Goal: Communication & Community: Answer question/provide support

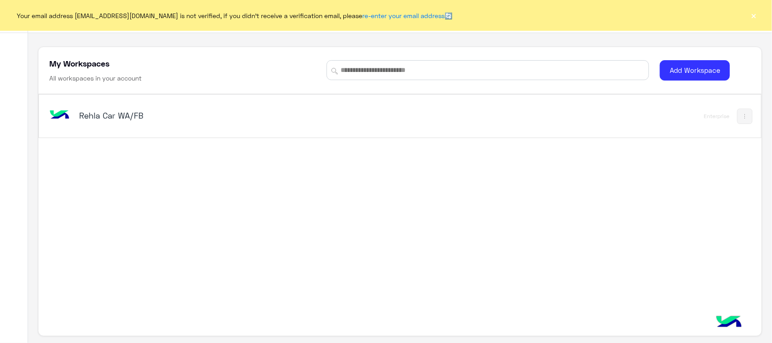
click at [114, 132] on div "Rehla Car WA/FB Enterprise" at bounding box center [400, 116] width 722 height 43
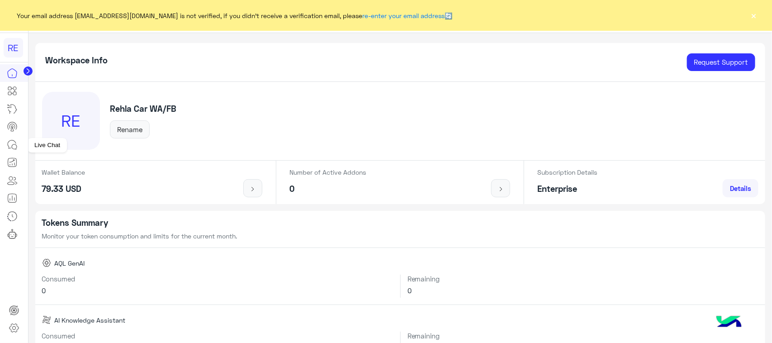
click at [4, 148] on link at bounding box center [12, 145] width 24 height 18
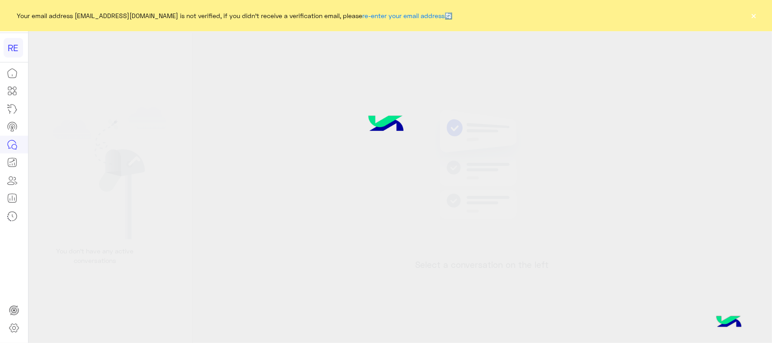
click at [15, 144] on icon at bounding box center [12, 144] width 11 height 11
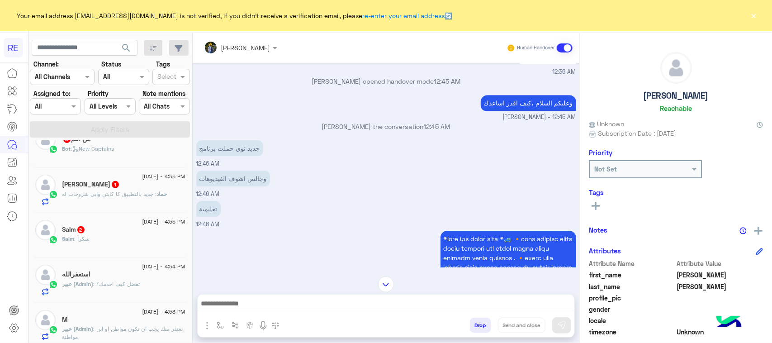
scroll to position [118, 0]
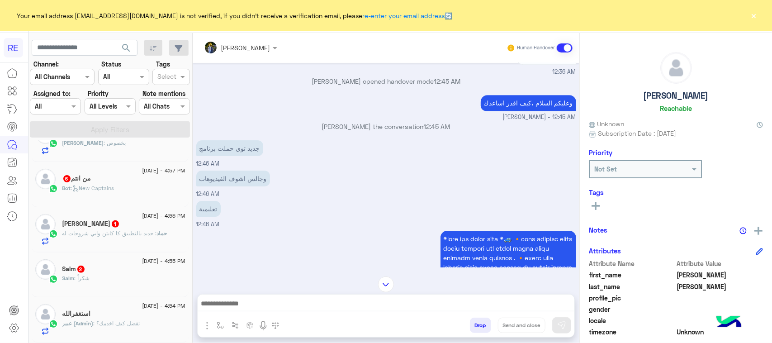
click at [114, 274] on div "Salm 2" at bounding box center [123, 270] width 123 height 10
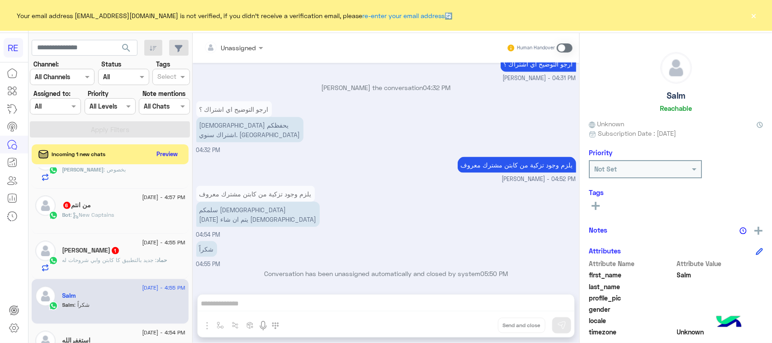
scroll to position [174, 0]
